Goal: Navigation & Orientation: Find specific page/section

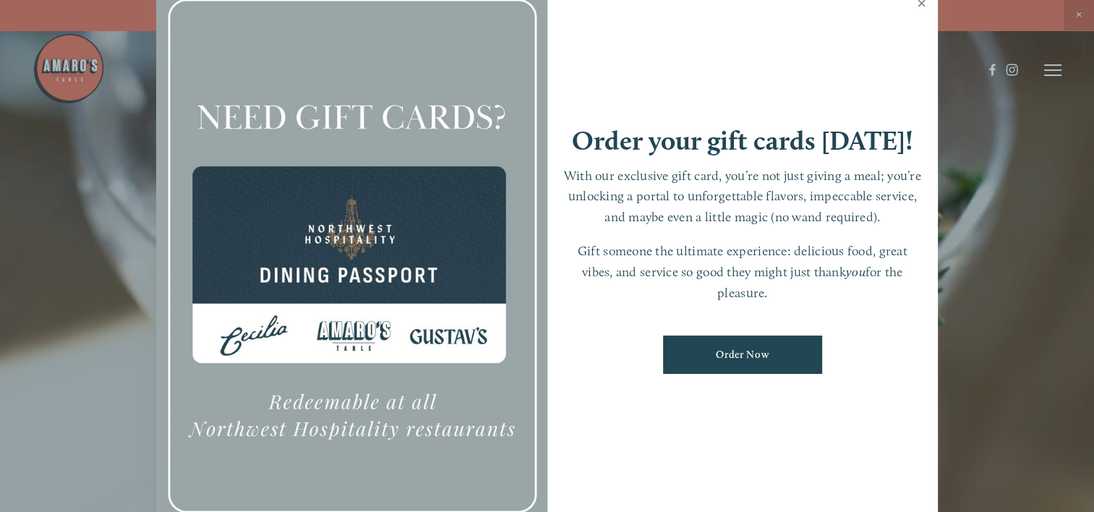
click at [918, 6] on link "Close" at bounding box center [921, 5] width 28 height 40
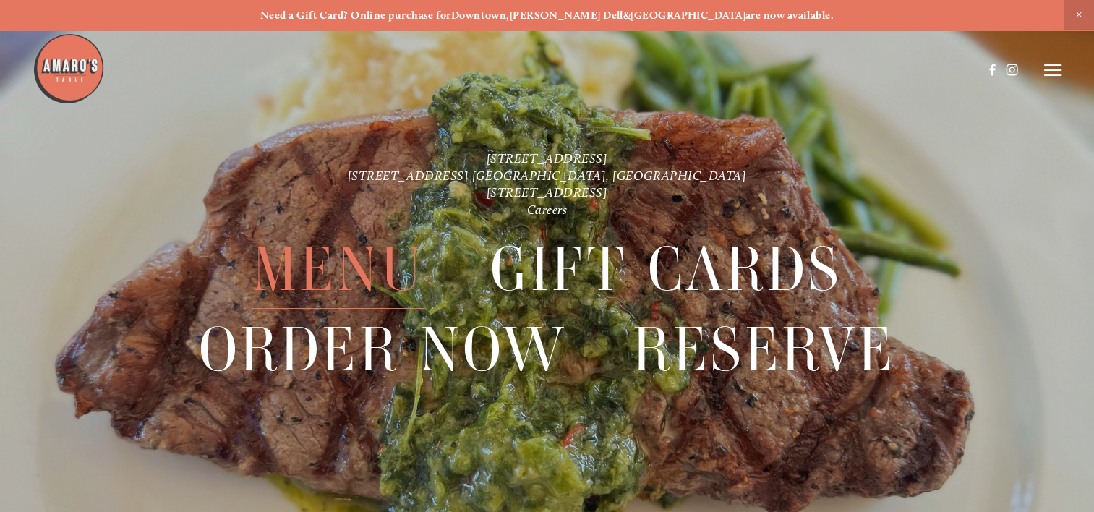
click at [376, 275] on span "Menu" at bounding box center [338, 269] width 172 height 79
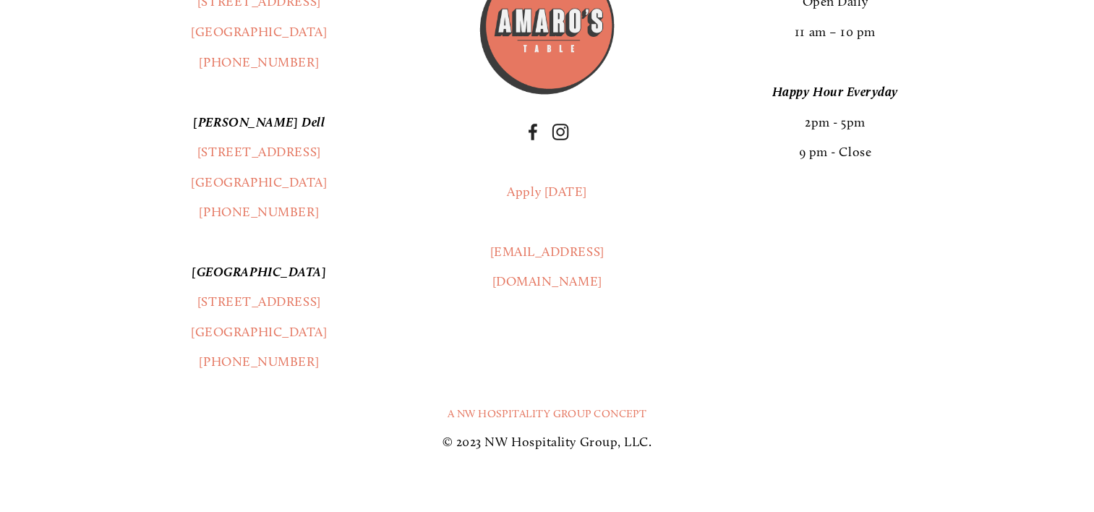
scroll to position [2748, 0]
